Goal: Task Accomplishment & Management: Use online tool/utility

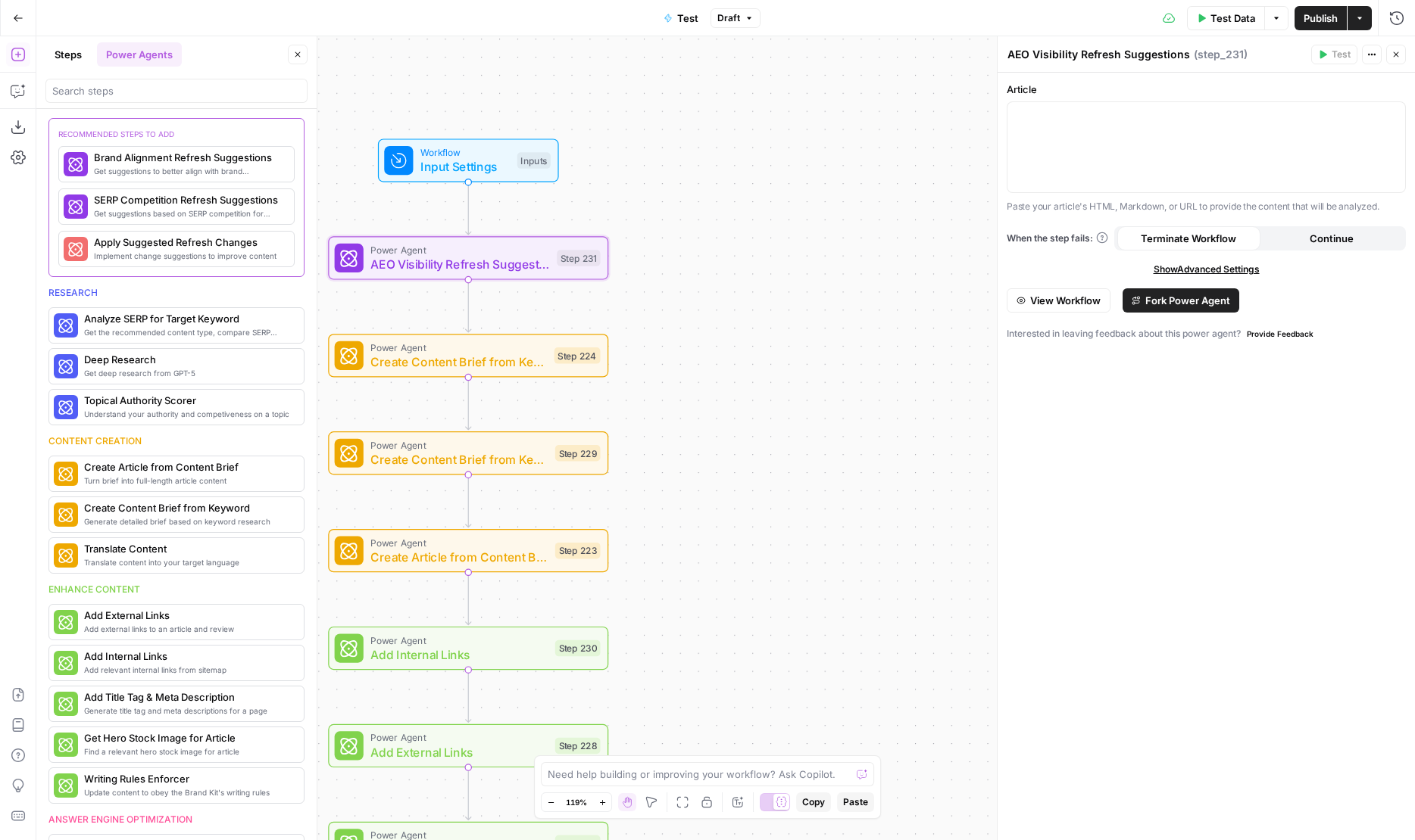
scroll to position [666, 0]
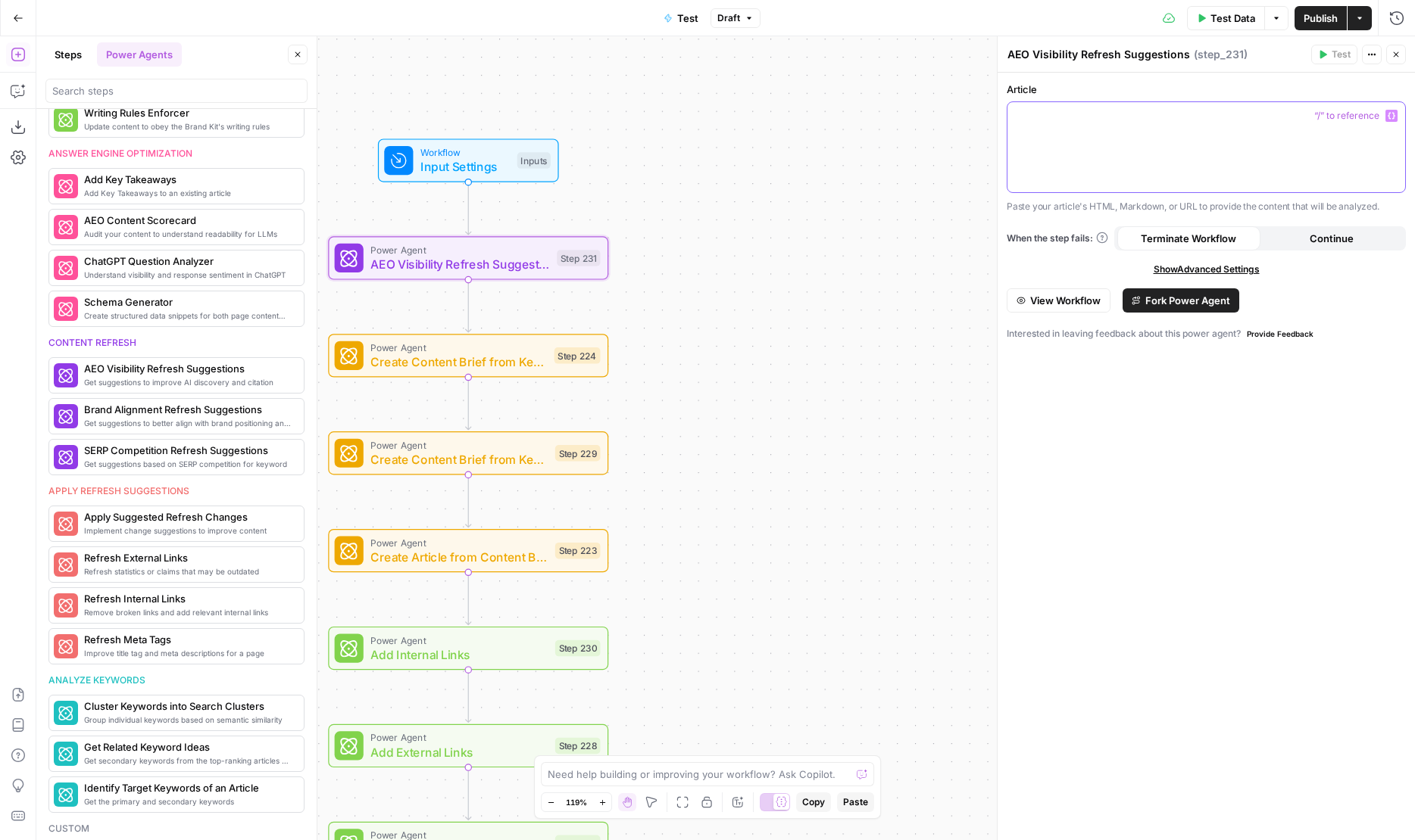
click at [1167, 120] on p at bounding box center [1206, 116] width 379 height 15
click at [1176, 117] on p at bounding box center [1206, 116] width 379 height 15
click at [637, 201] on div "Workflow Input Settings Inputs Power Agent AEO Visibility Refresh Suggestions S…" at bounding box center [726, 438] width 1379 height 804
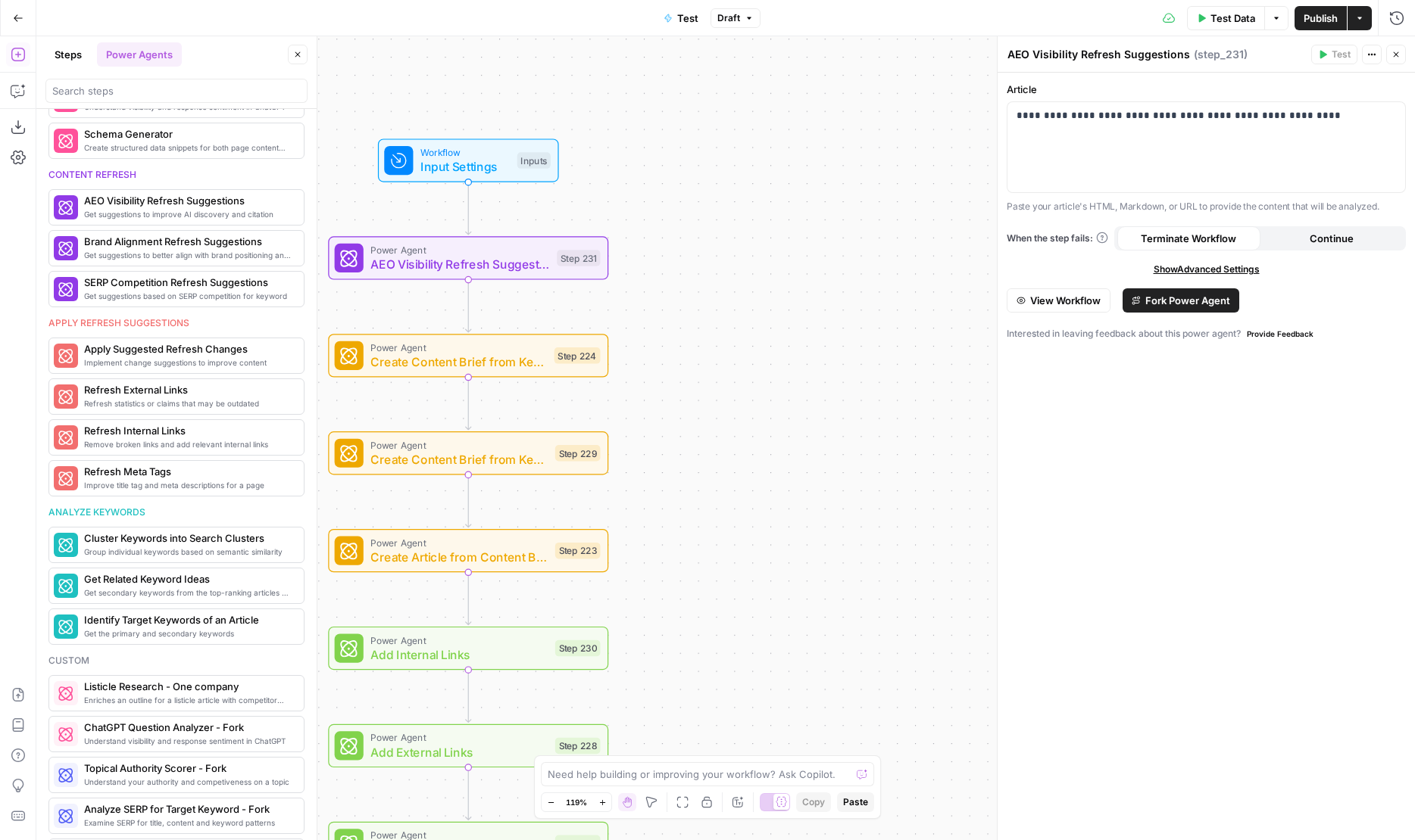
scroll to position [498, 0]
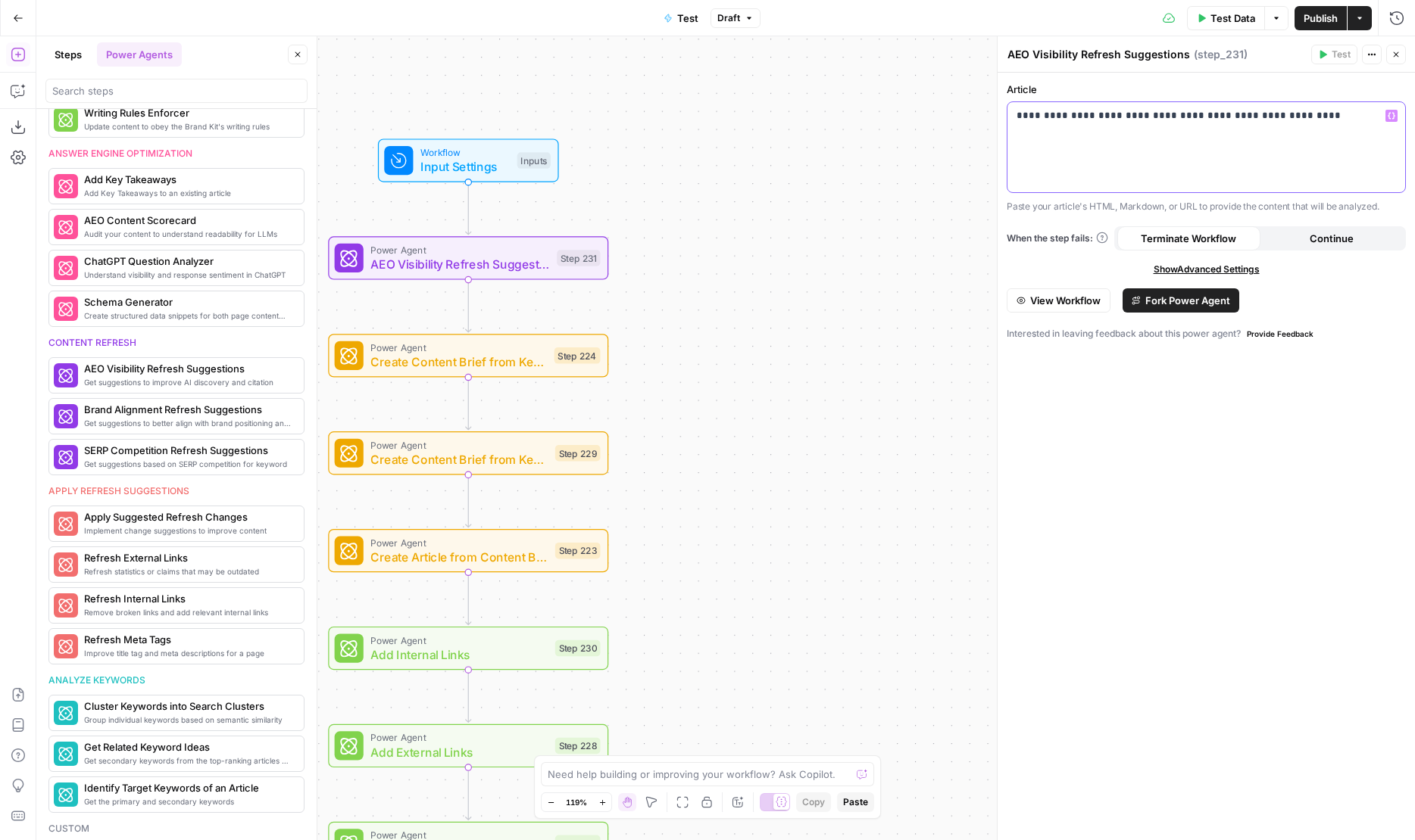
click at [1290, 118] on p "**********" at bounding box center [1206, 116] width 379 height 15
click at [1288, 447] on div "**********" at bounding box center [1206, 456] width 417 height 768
click at [521, 134] on span "Test Step" at bounding box center [518, 126] width 48 height 16
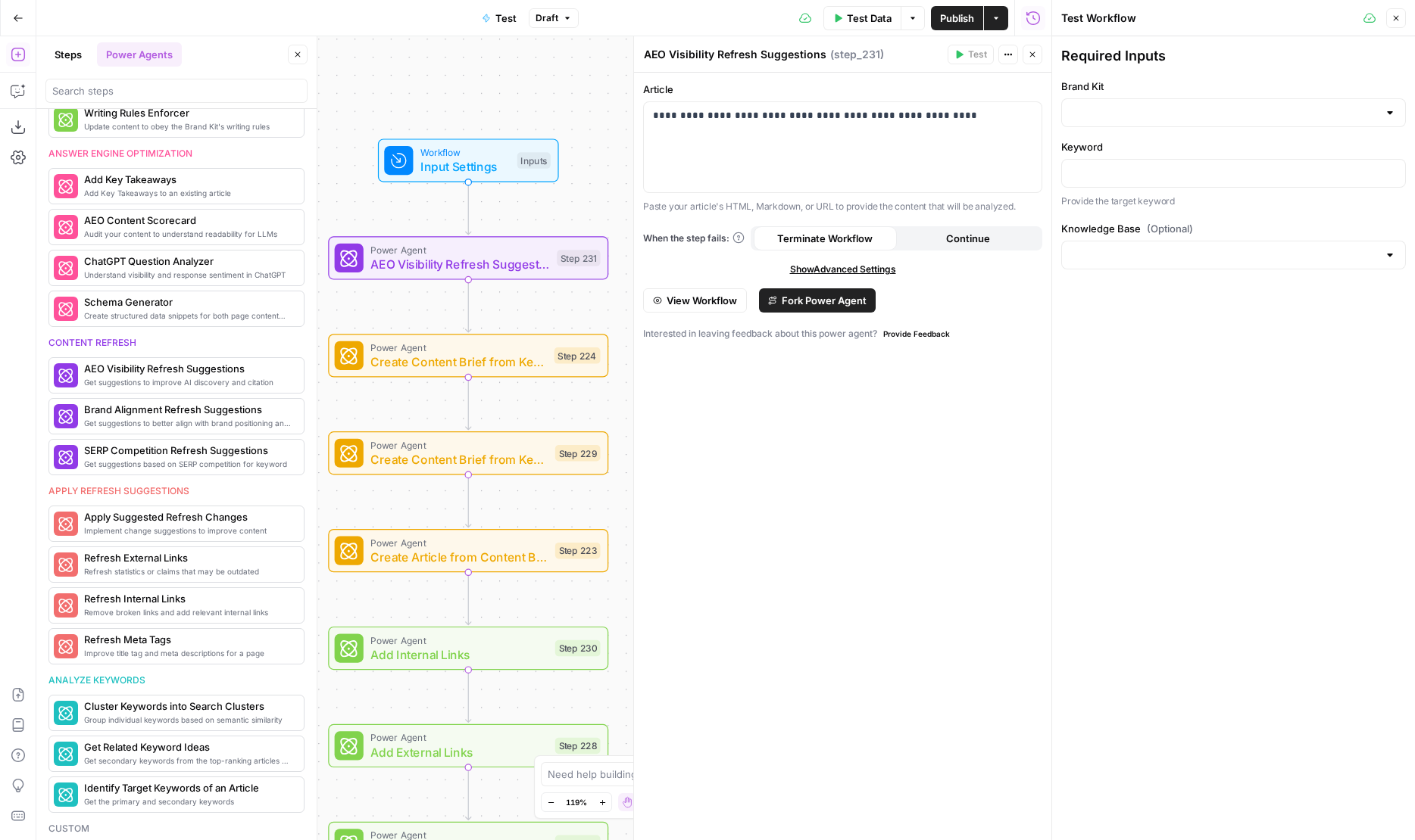
click at [407, 165] on div at bounding box center [398, 160] width 29 height 29
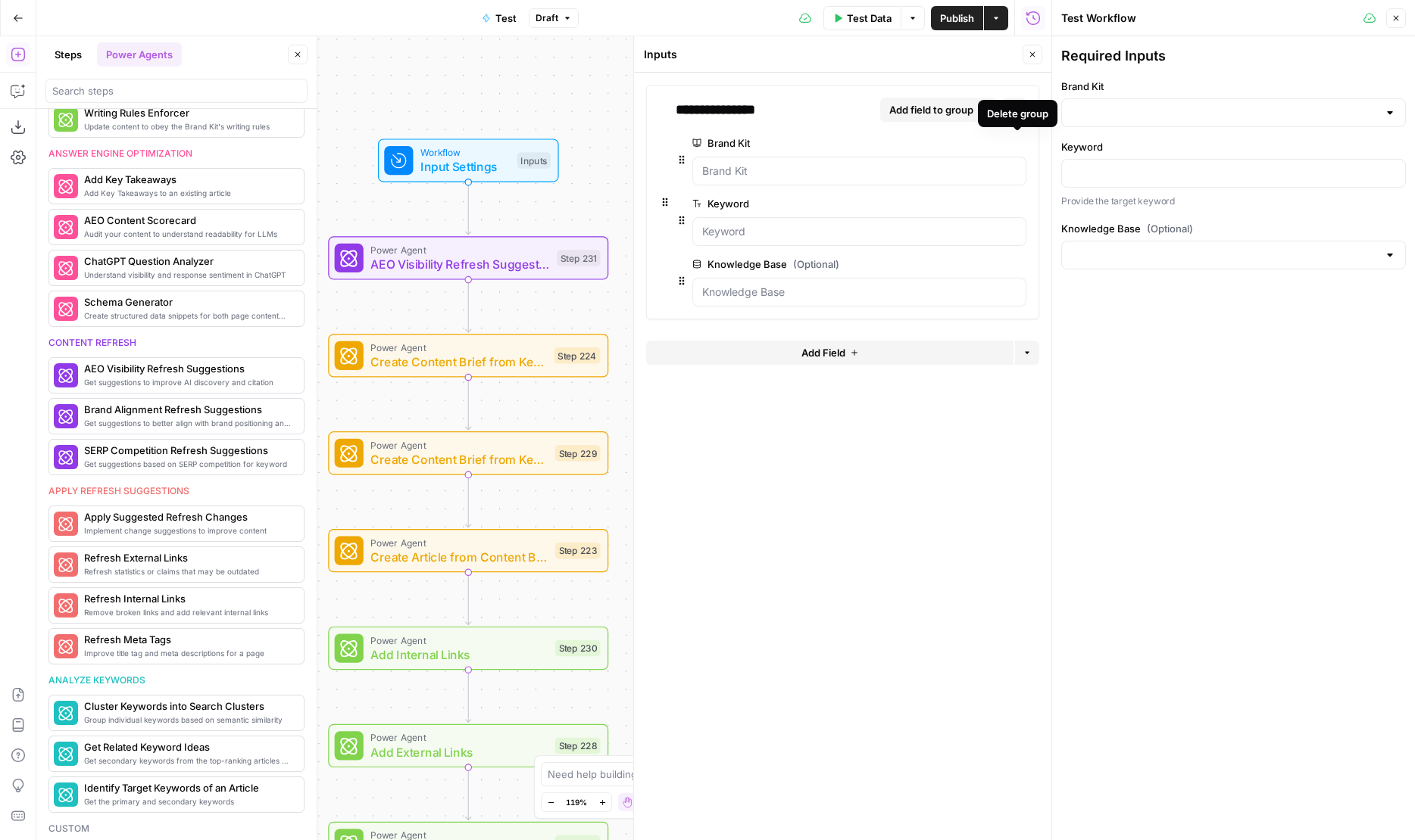
click at [1014, 112] on div "Delete group" at bounding box center [1018, 114] width 62 height 15
click at [1021, 107] on button "Delete group" at bounding box center [1015, 110] width 24 height 24
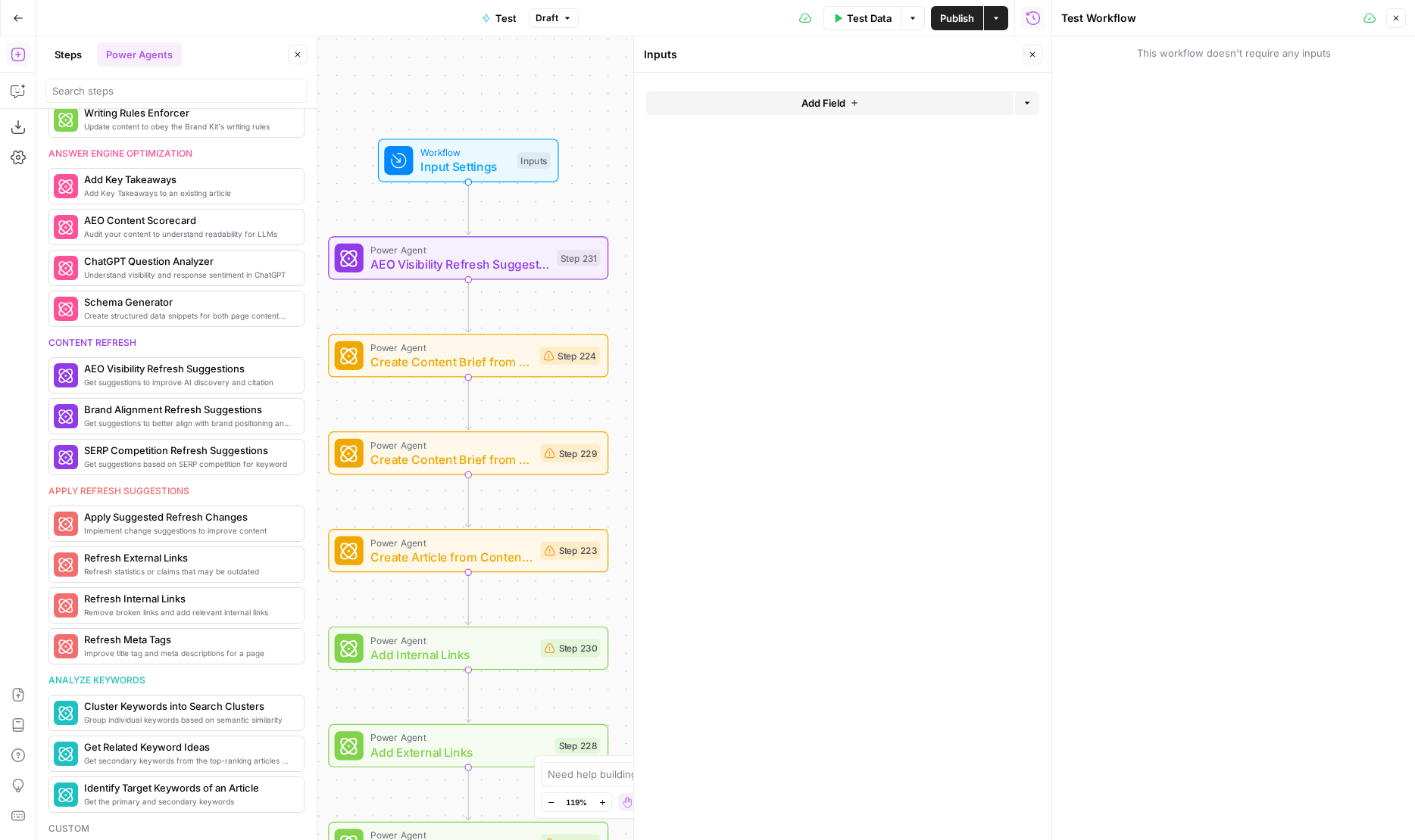
click at [1029, 56] on icon "button" at bounding box center [1033, 55] width 9 height 9
click at [571, 227] on span "Test" at bounding box center [581, 224] width 22 height 16
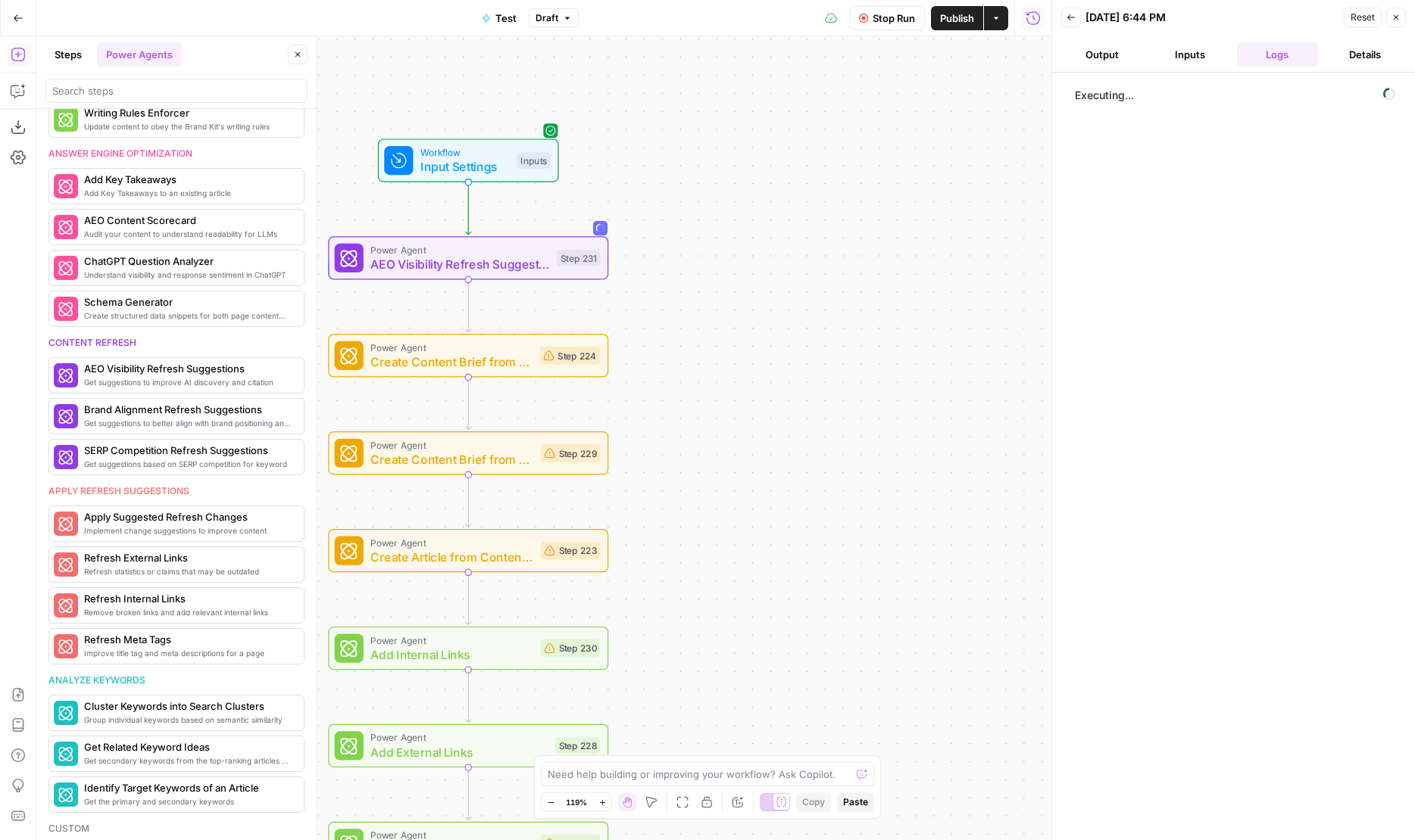
click at [1068, 49] on button "Output" at bounding box center [1102, 55] width 82 height 24
click at [1236, 45] on ul "Output Inputs Logs Details" at bounding box center [1233, 55] width 345 height 24
click at [1265, 46] on button "Logs" at bounding box center [1278, 55] width 82 height 24
click at [1118, 52] on button "Output" at bounding box center [1102, 55] width 82 height 24
click at [1061, 43] on button "Output" at bounding box center [1102, 55] width 82 height 24
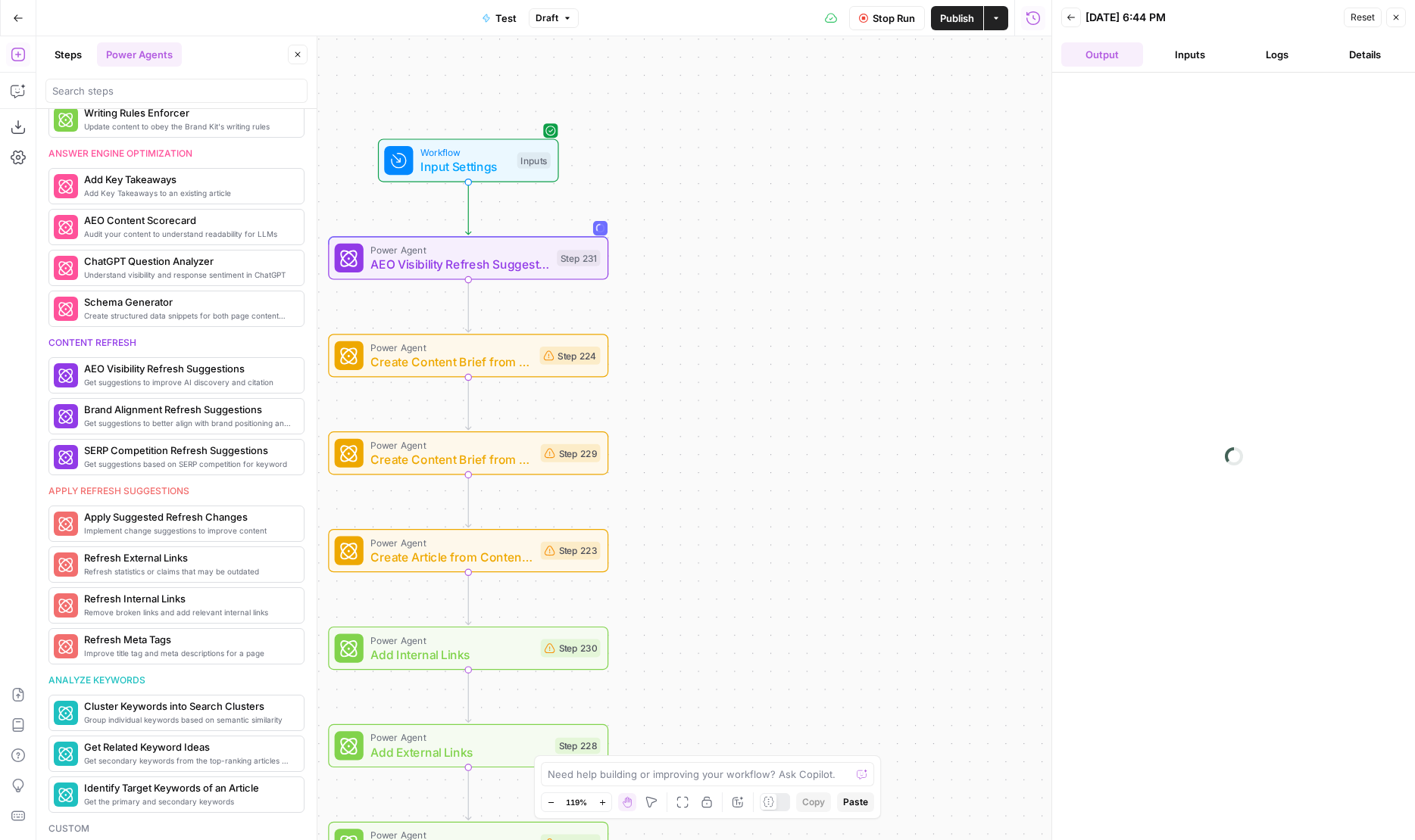
click at [1227, 53] on button "Inputs" at bounding box center [1190, 55] width 82 height 24
click at [1100, 53] on button "Output" at bounding box center [1102, 55] width 82 height 24
click at [1245, 46] on button "Logs" at bounding box center [1278, 55] width 82 height 24
click at [1184, 50] on button "Inputs" at bounding box center [1190, 55] width 82 height 24
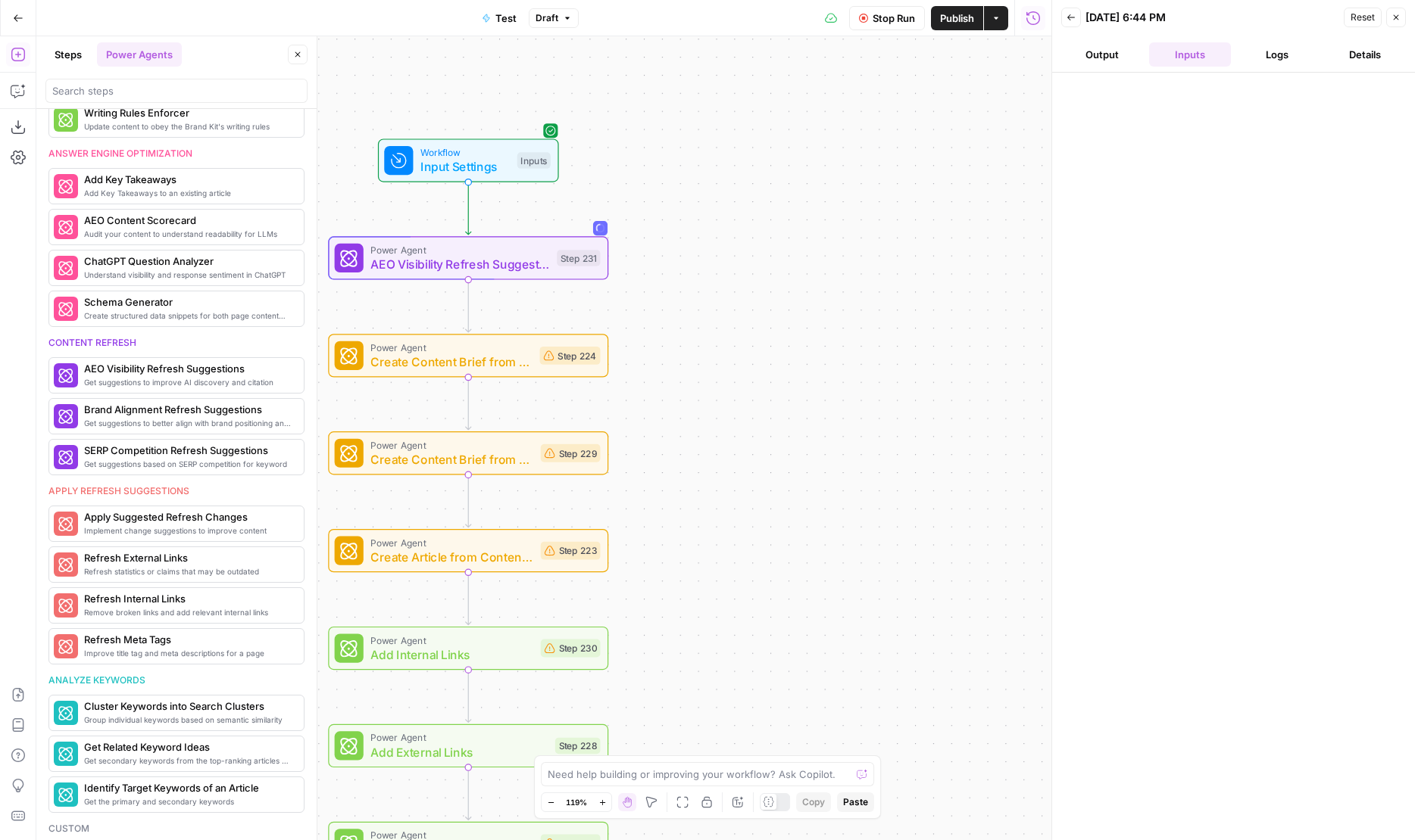
click at [1106, 57] on button "Output" at bounding box center [1102, 55] width 82 height 24
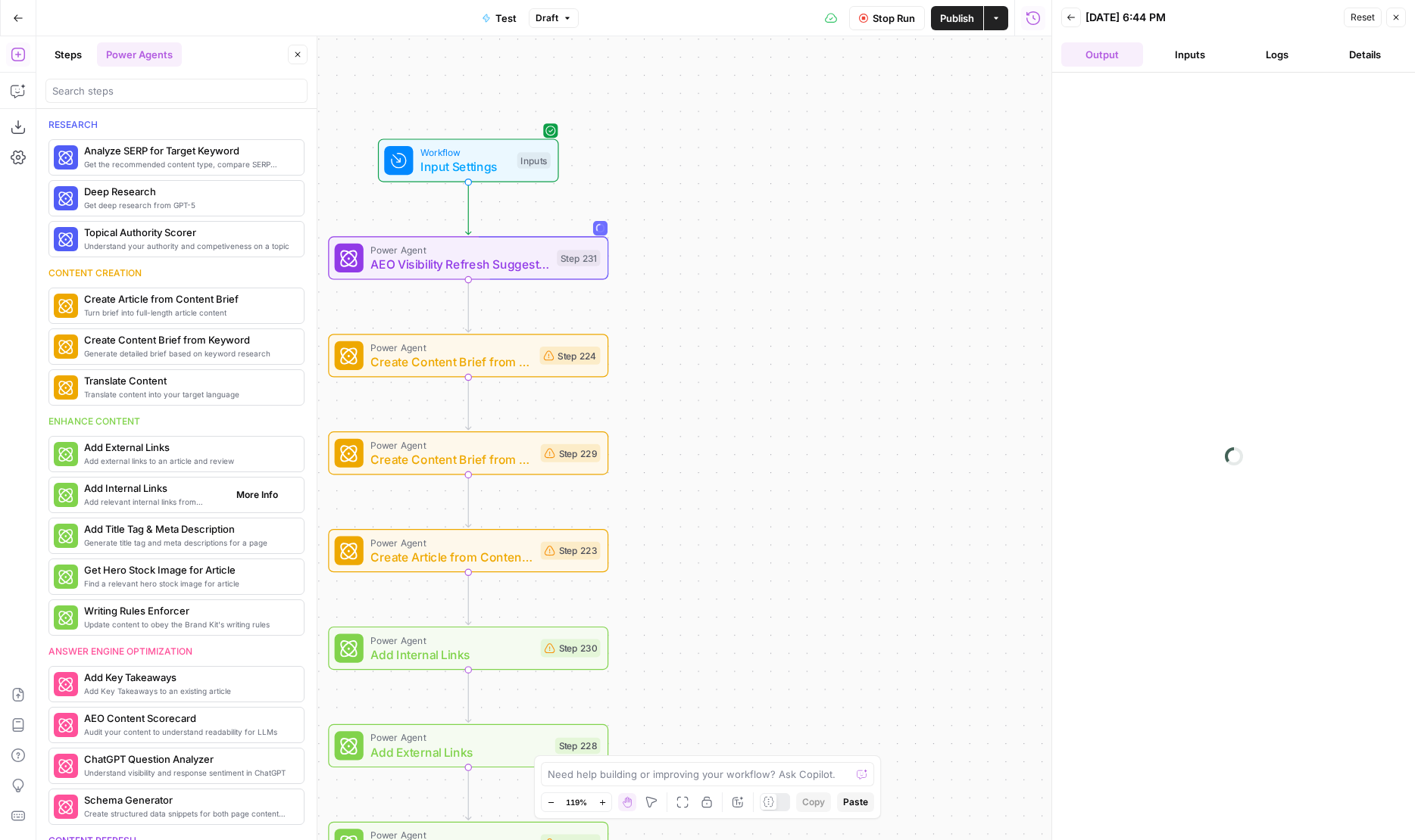
scroll to position [275, 0]
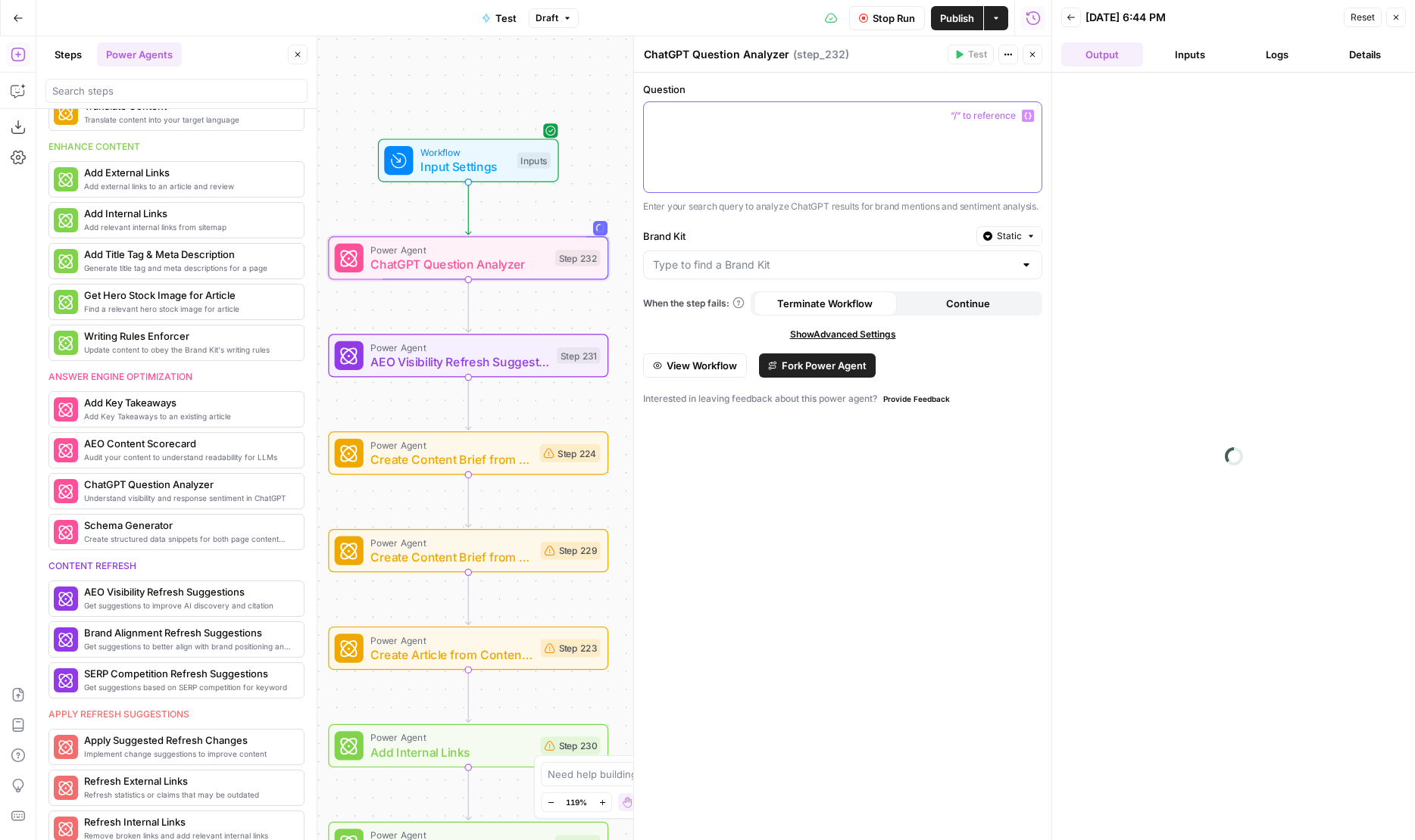
click at [880, 155] on div at bounding box center [842, 147] width 397 height 90
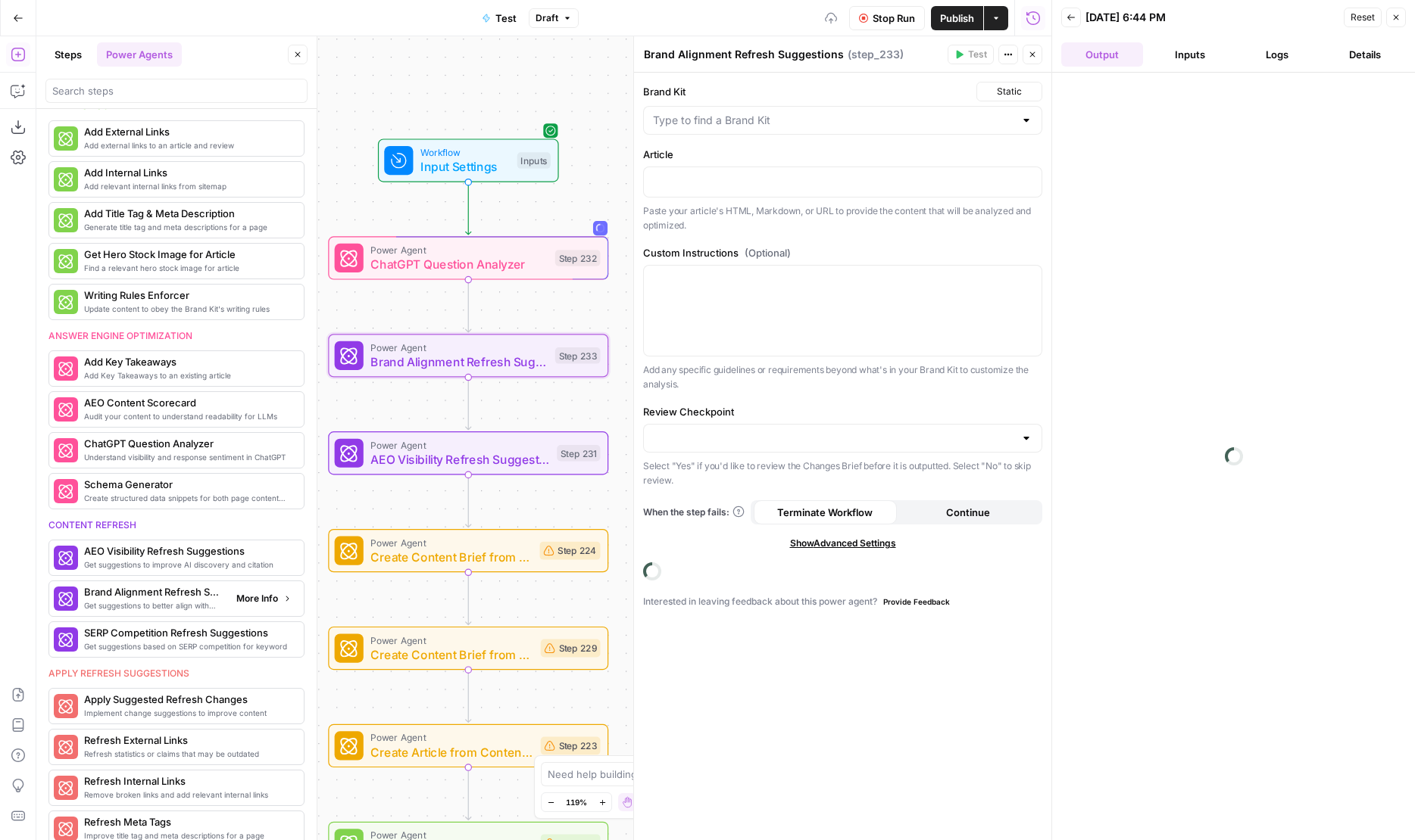
scroll to position [567, 0]
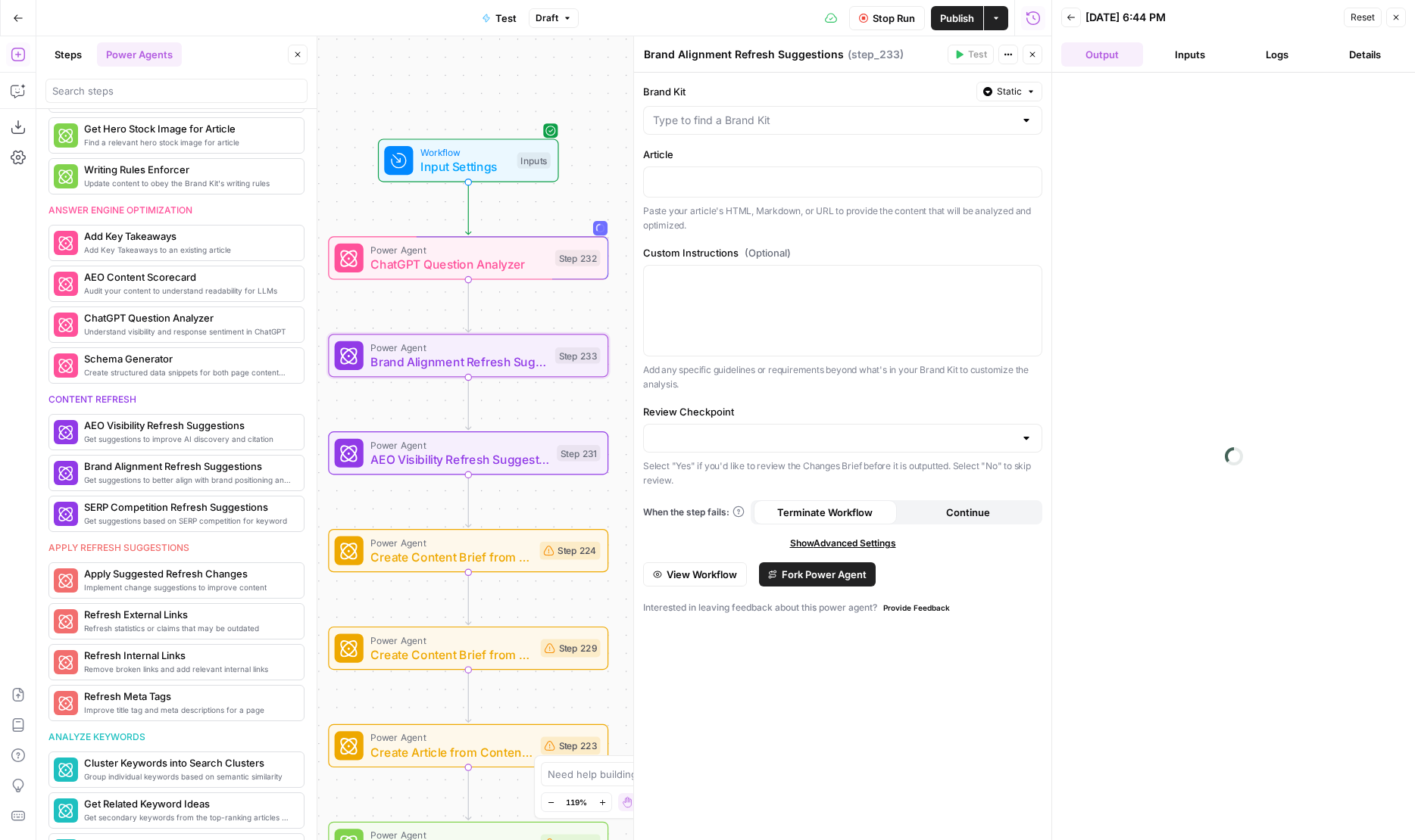
drag, startPoint x: 147, startPoint y: 479, endPoint x: 345, endPoint y: 29, distance: 491.6
click at [700, 291] on div at bounding box center [842, 311] width 397 height 90
click at [720, 428] on div at bounding box center [842, 438] width 399 height 29
click at [716, 404] on label "Review Checkpoint" at bounding box center [842, 412] width 399 height 15
click at [716, 431] on input "Review Checkpoint" at bounding box center [833, 438] width 361 height 15
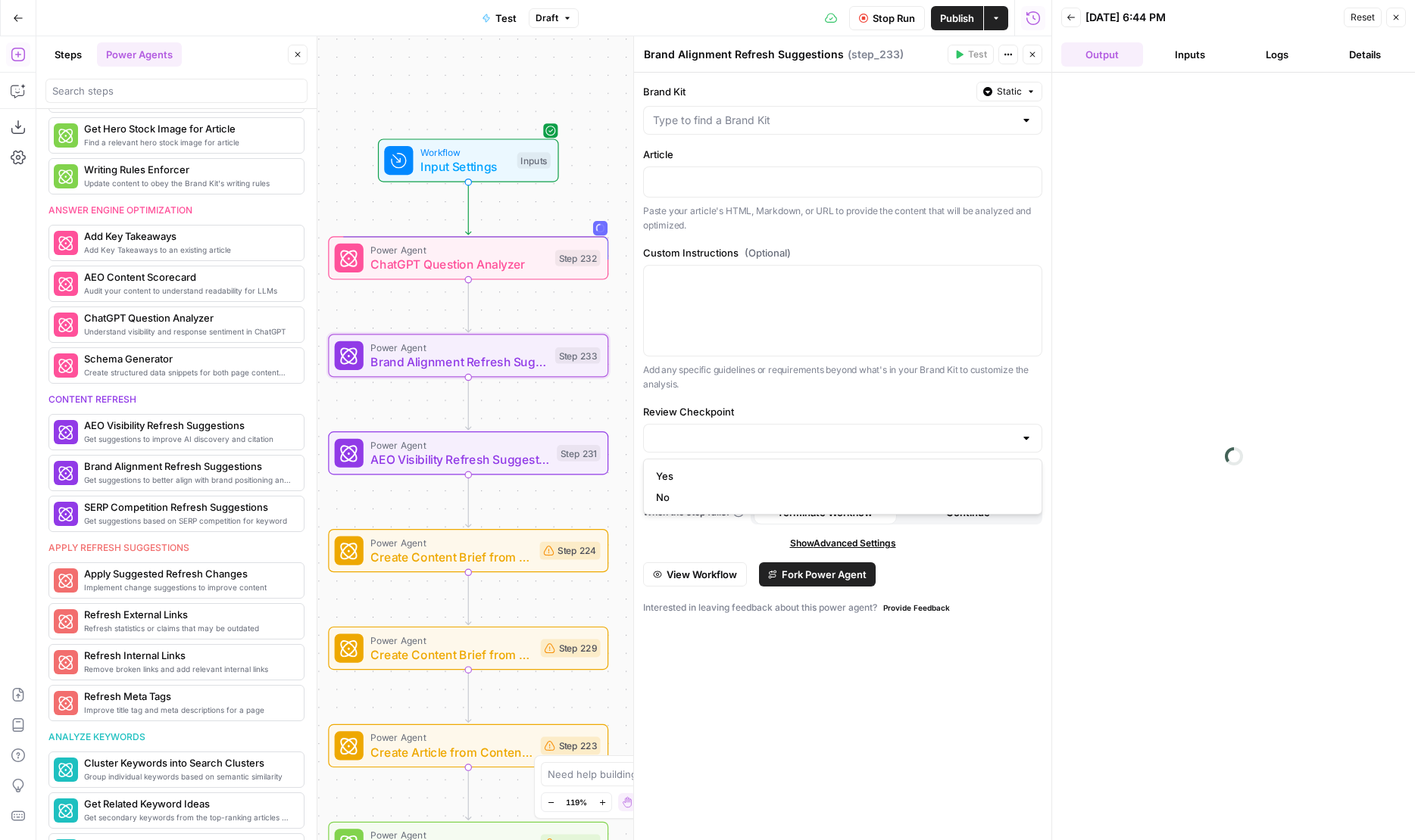
click at [743, 398] on div "Brand Kit Static Article Paste your article's HTML, Markdown, or URL to provide…" at bounding box center [842, 456] width 417 height 768
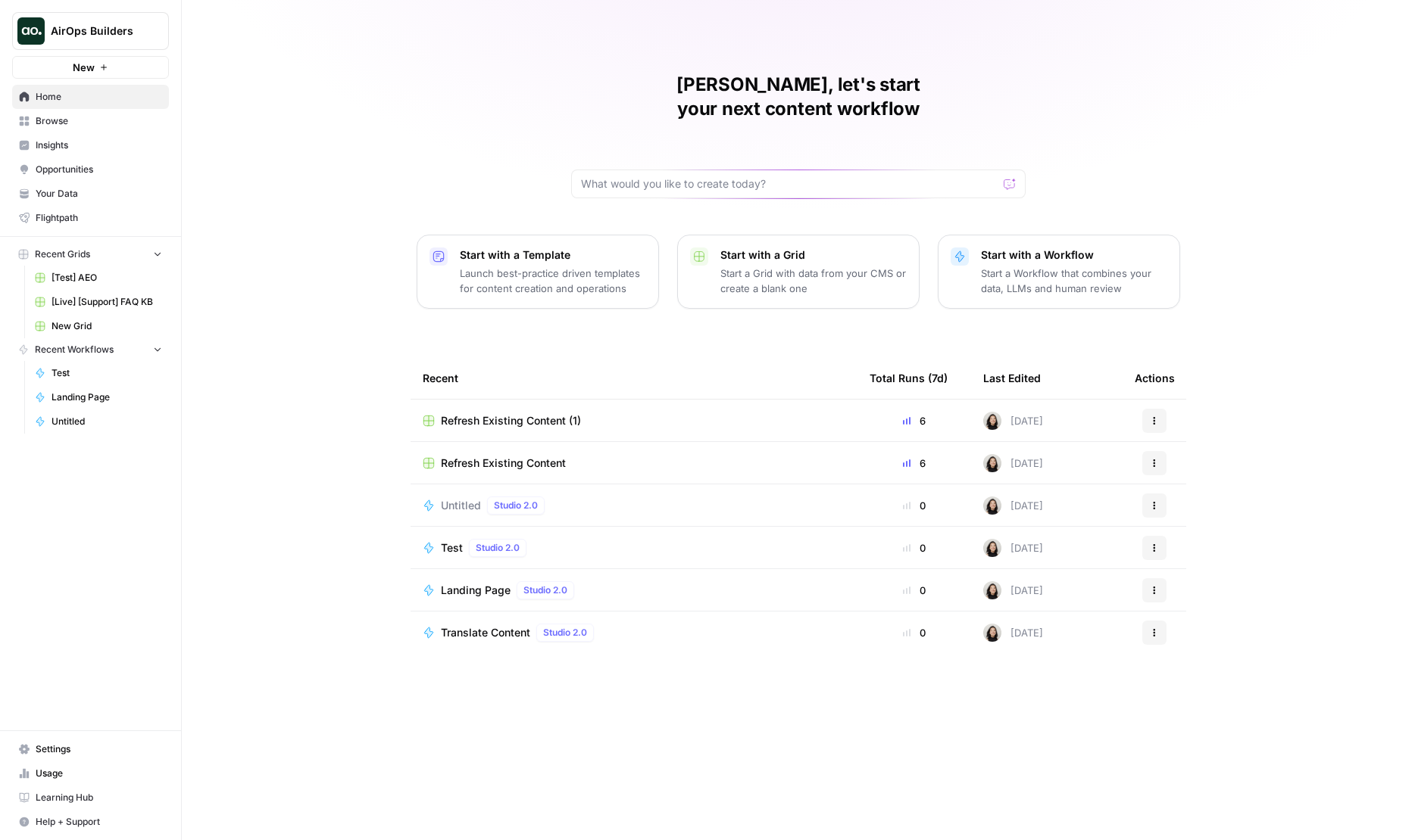
click at [59, 125] on span "Browse" at bounding box center [99, 122] width 126 height 14
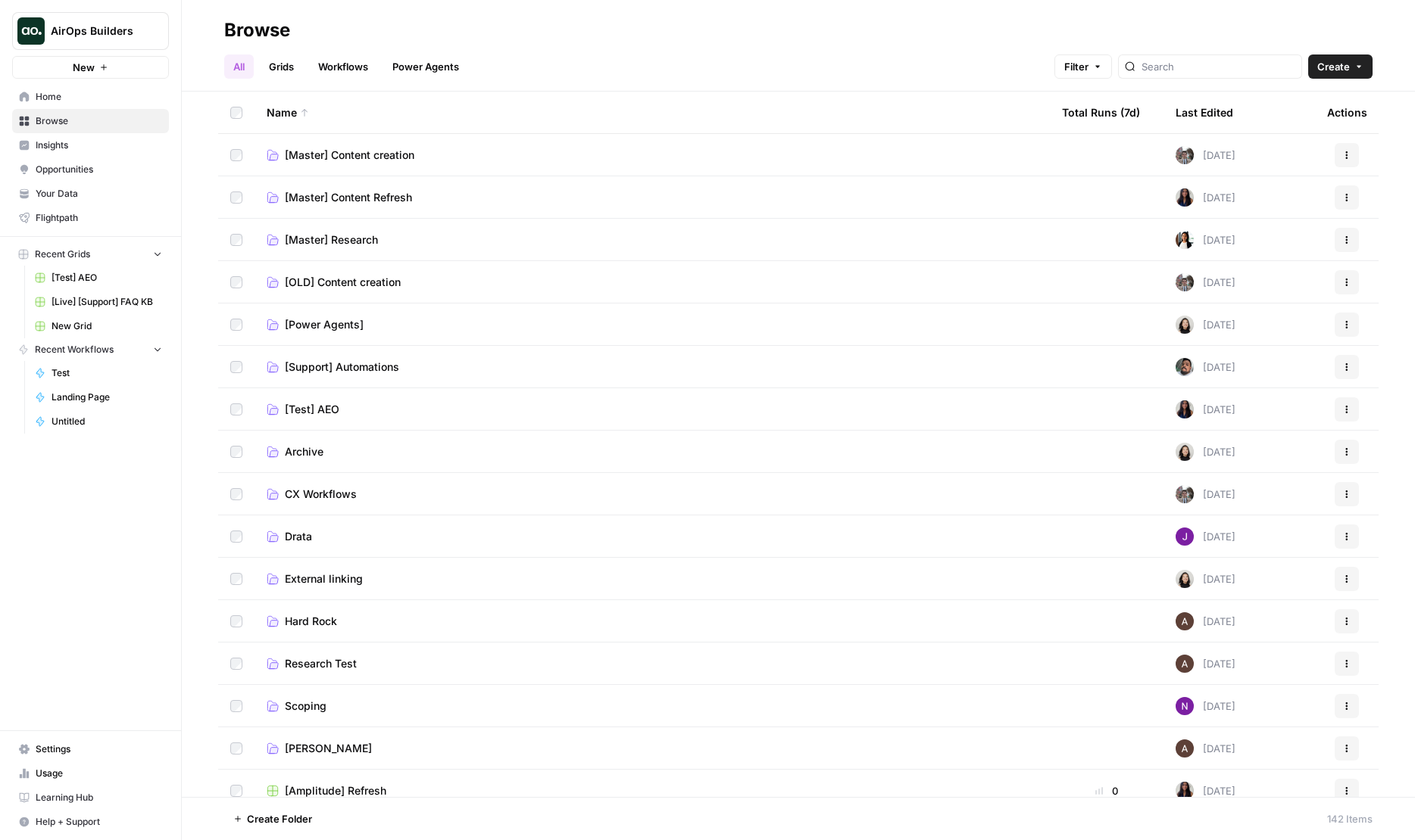
click at [321, 333] on td "[Power Agents]" at bounding box center [652, 324] width 796 height 42
click at [320, 323] on span "[Power Agents]" at bounding box center [324, 325] width 79 height 15
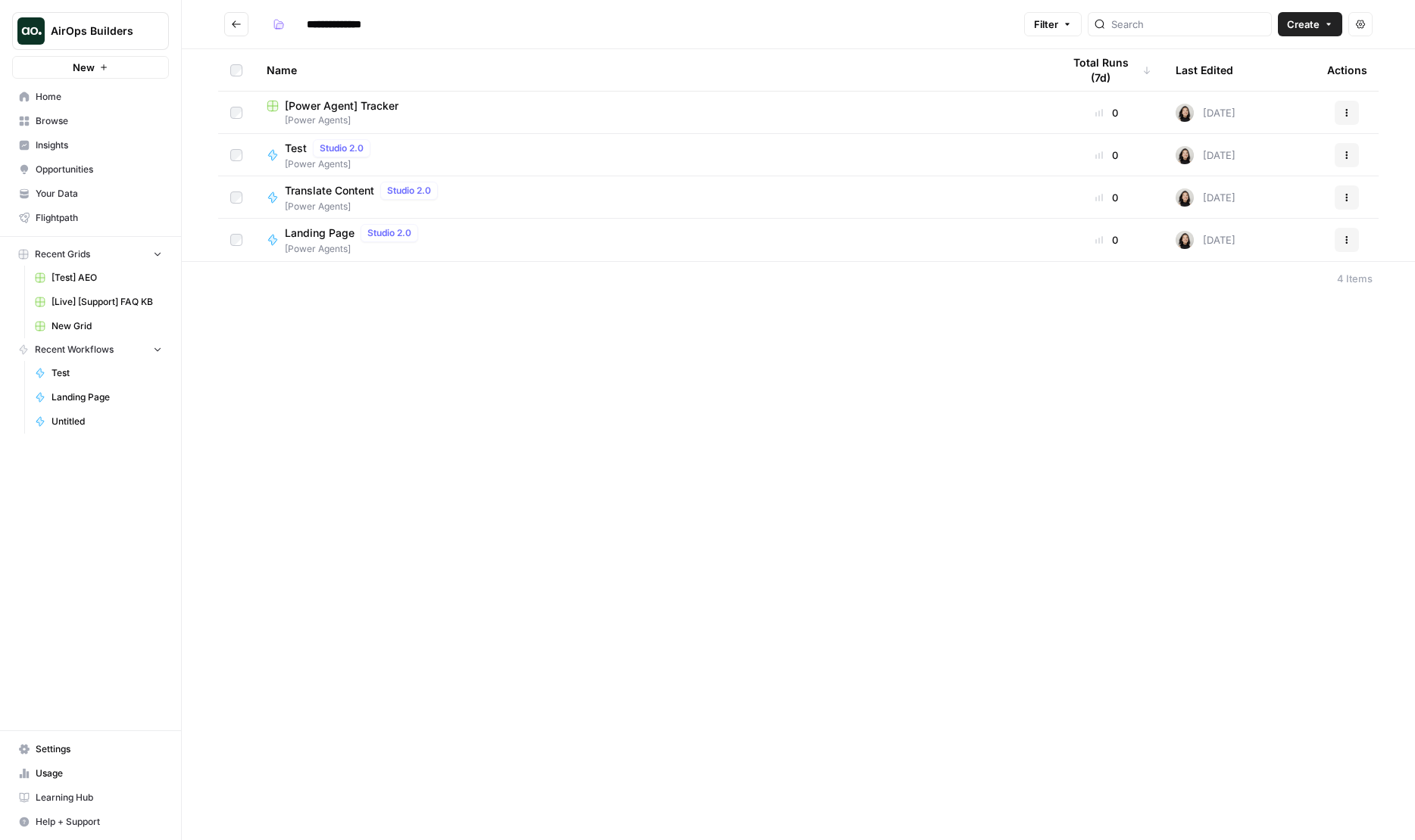
click at [1322, 27] on button "Create" at bounding box center [1309, 24] width 65 height 24
click at [1227, 77] on icon "button" at bounding box center [1227, 81] width 8 height 10
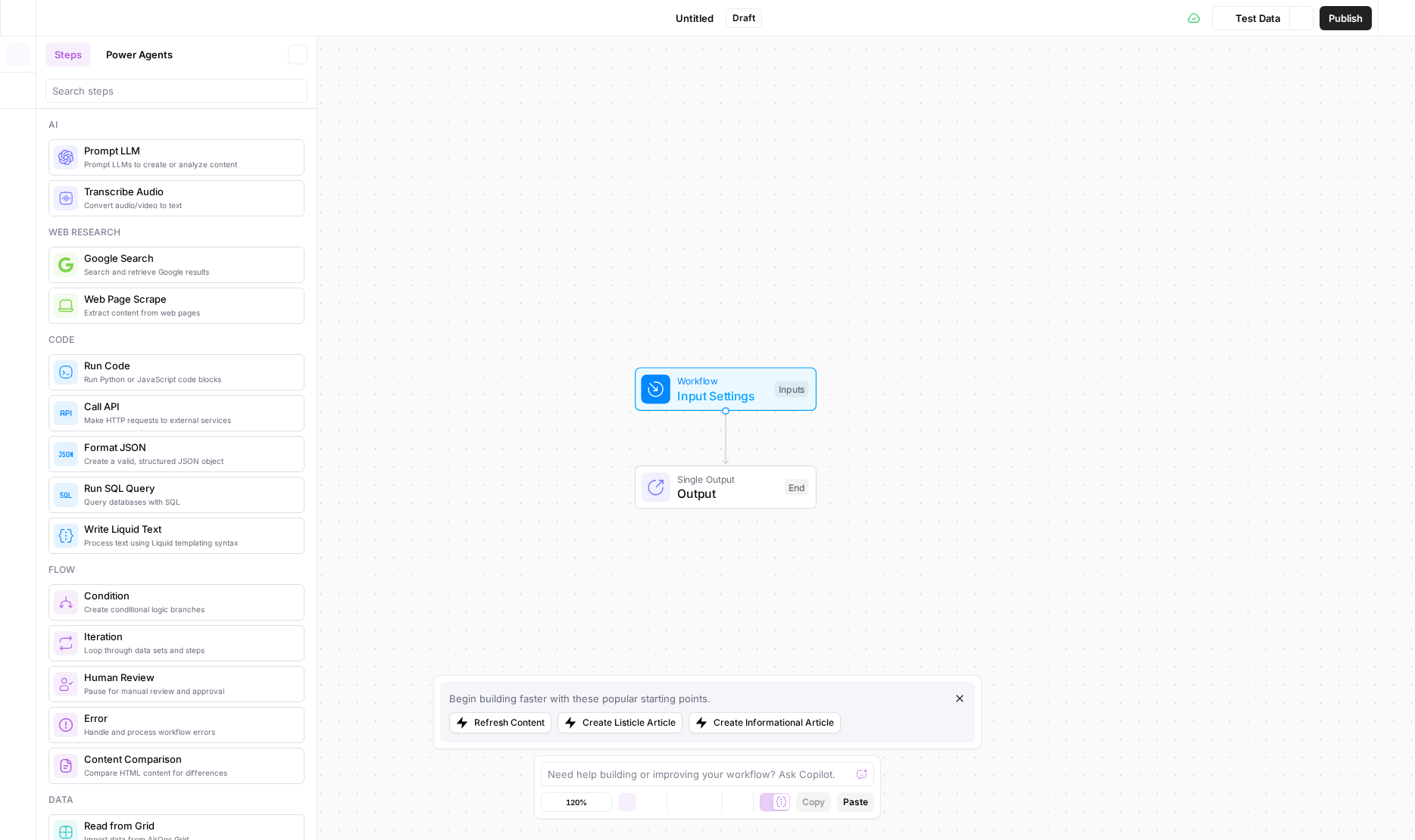
click at [686, 11] on span "Untitled" at bounding box center [695, 18] width 38 height 15
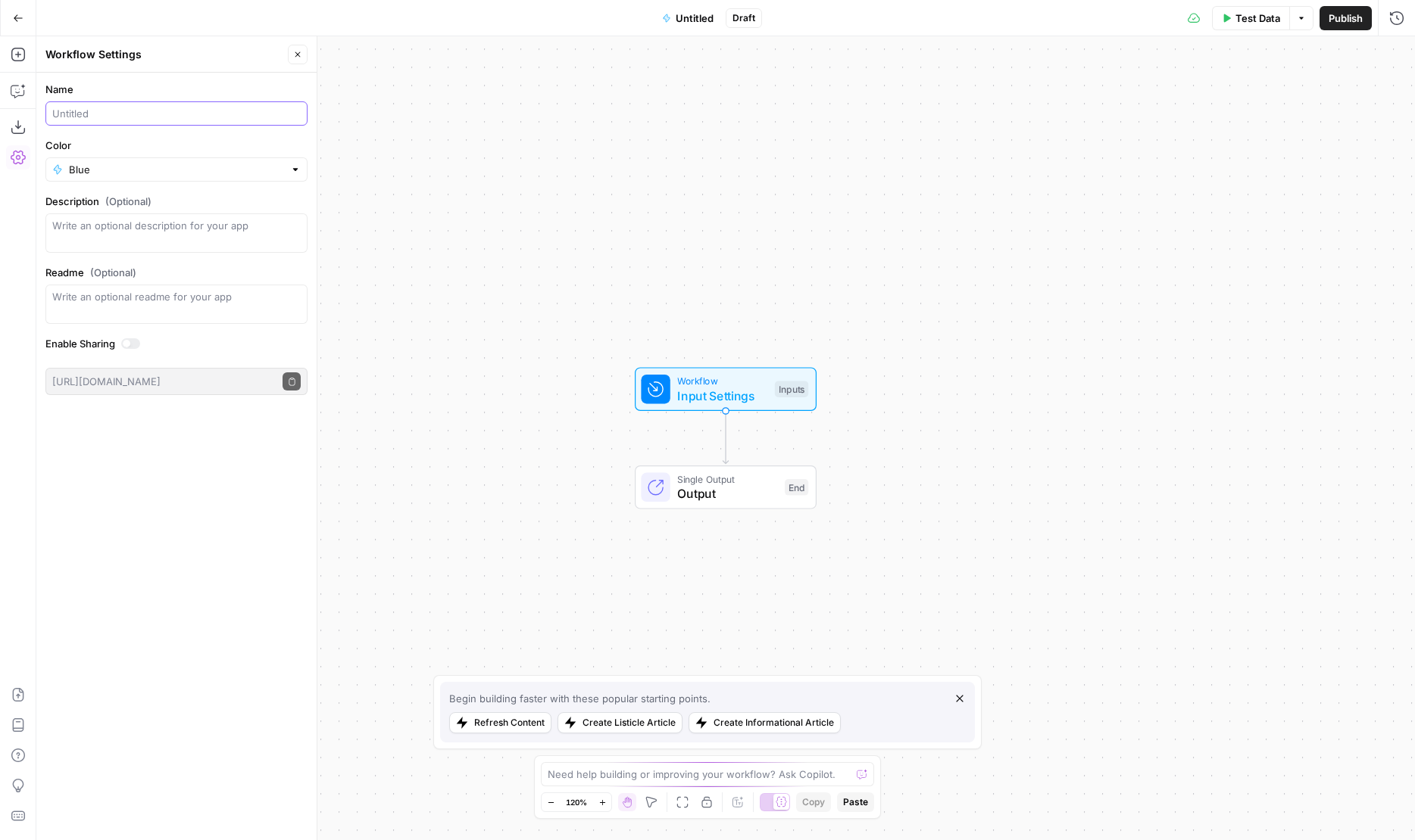
click at [119, 119] on input "Name" at bounding box center [176, 114] width 248 height 15
type input "Brand Alignment Refresh Brief"
